Goal: Task Accomplishment & Management: Complete application form

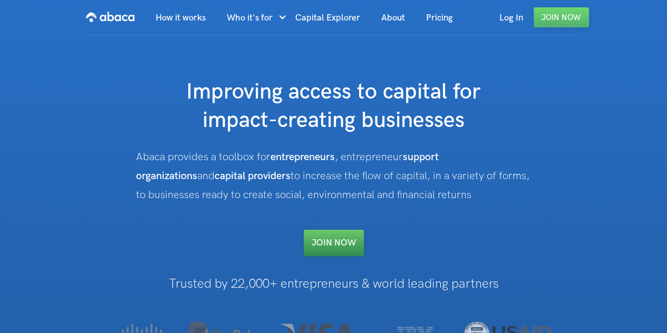
click at [329, 242] on link "Join NOW" at bounding box center [334, 243] width 60 height 26
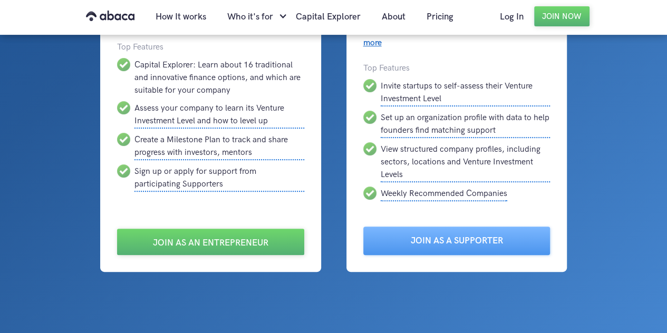
scroll to position [211, 0]
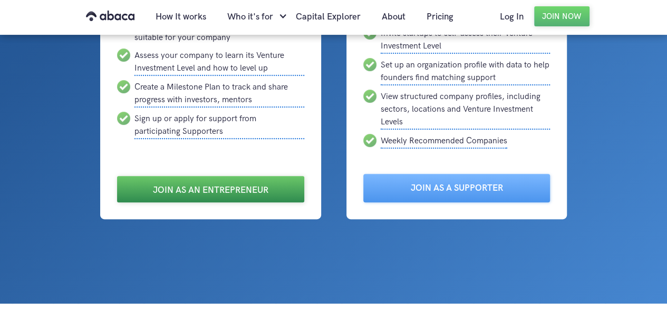
click at [160, 193] on link "Join as an Entrepreneur" at bounding box center [210, 189] width 187 height 26
